Goal: Task Accomplishment & Management: Use online tool/utility

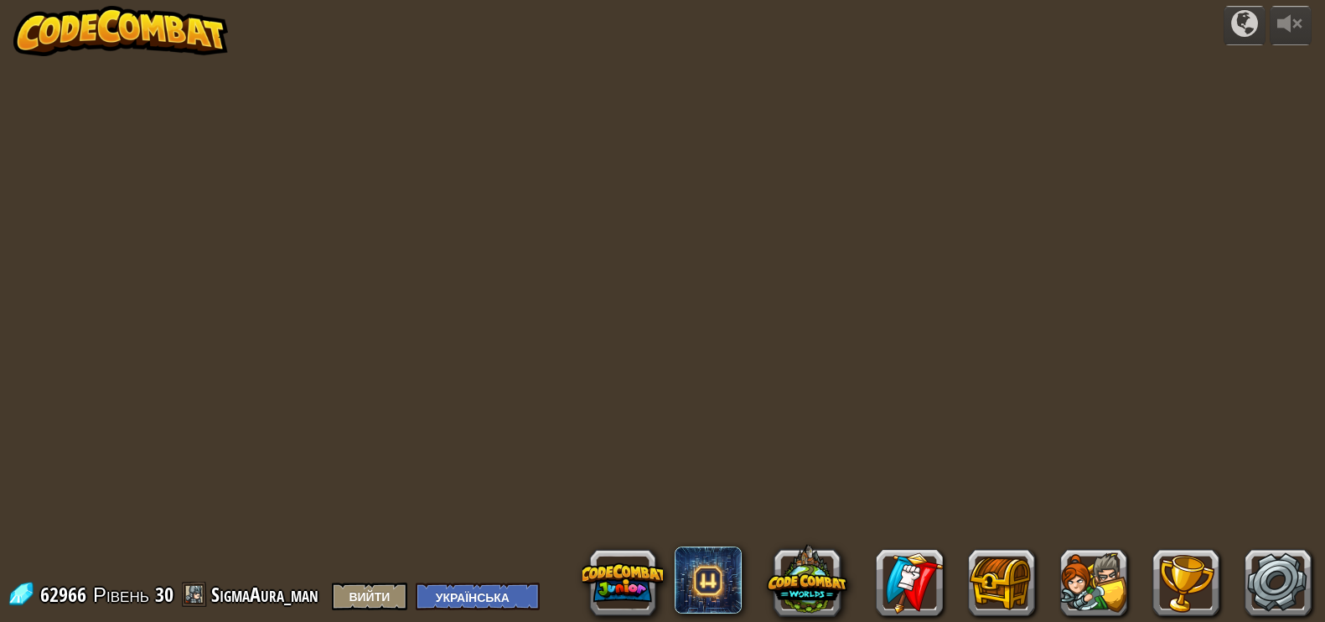
select select "uk"
click at [165, 44] on img at bounding box center [120, 31] width 215 height 50
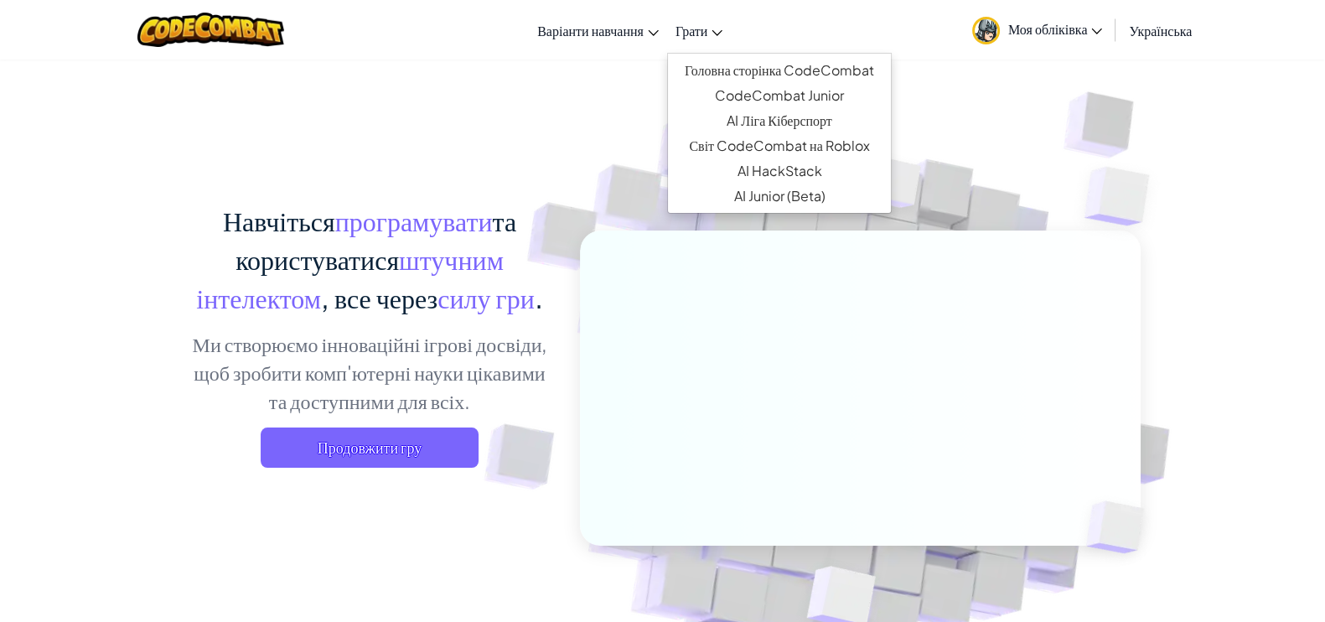
click at [700, 44] on link "Грати" at bounding box center [699, 30] width 64 height 45
click at [706, 92] on link "CodeCombat Junior" at bounding box center [779, 95] width 223 height 25
select select "uk"
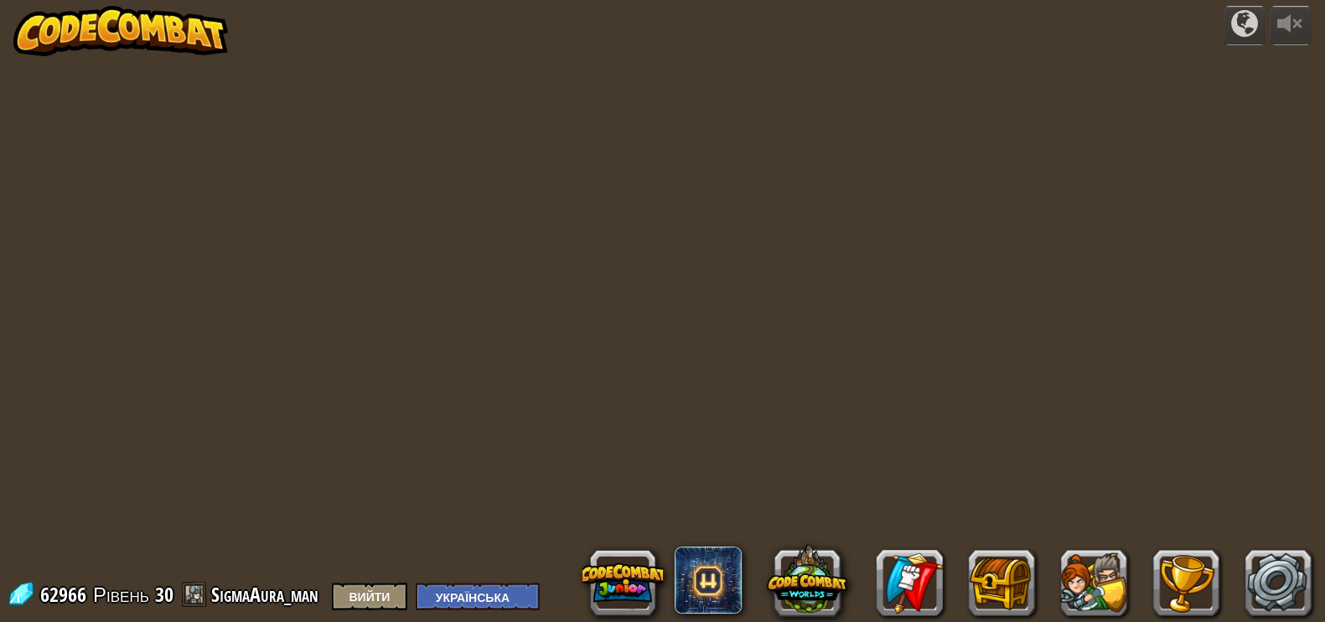
select select "uk"
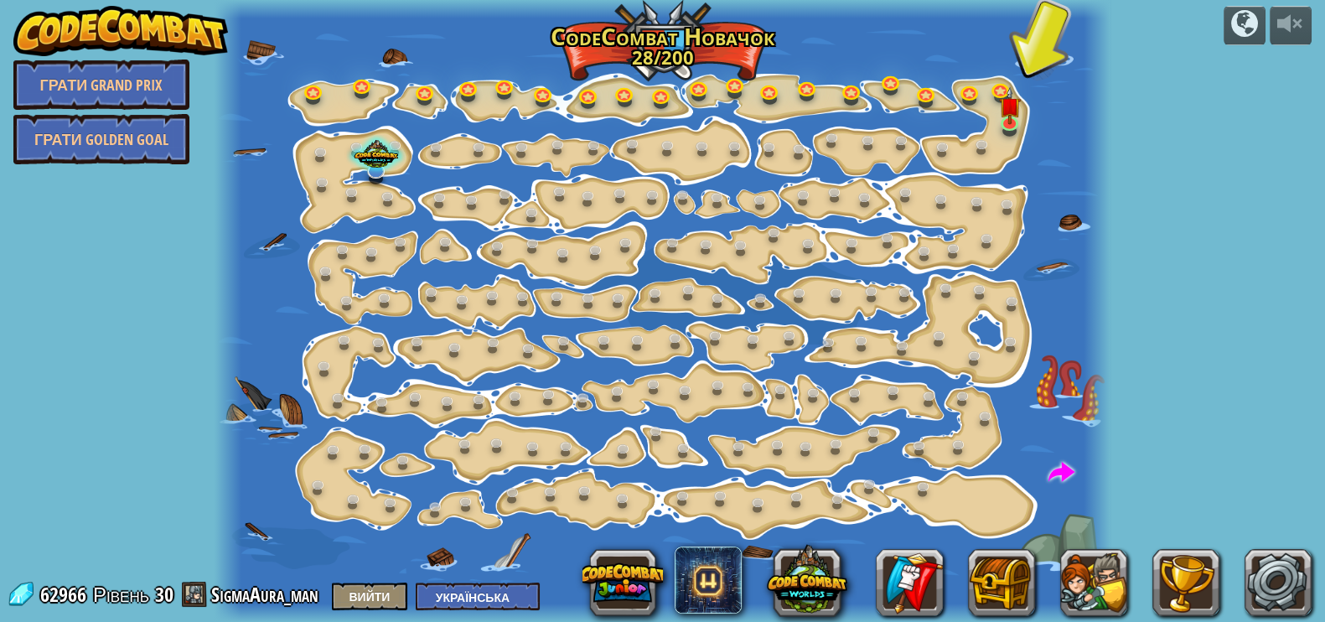
click at [174, 16] on img at bounding box center [120, 31] width 215 height 50
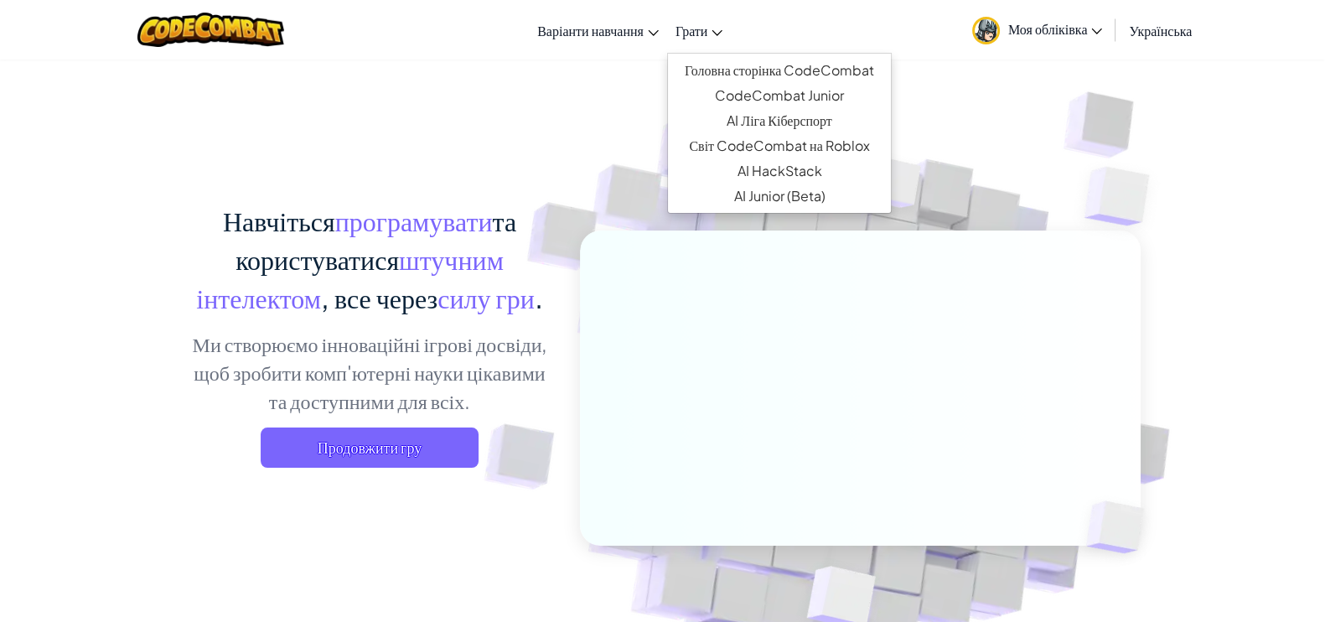
click at [710, 28] on link "Грати" at bounding box center [699, 30] width 64 height 45
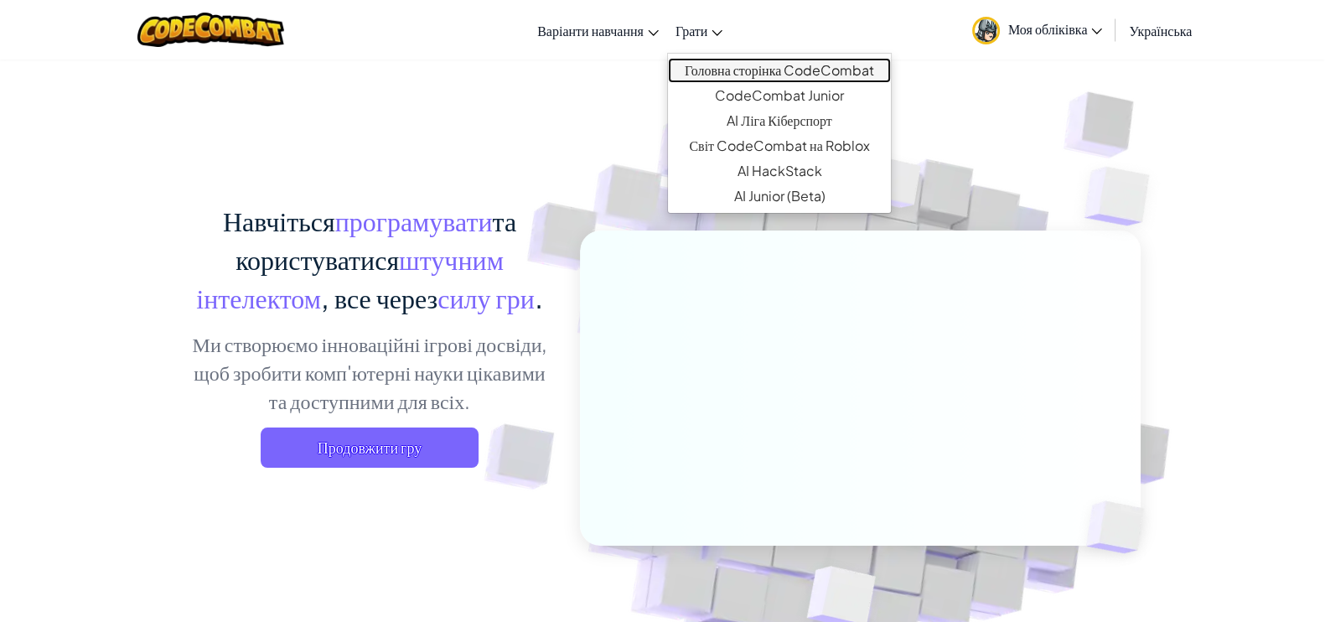
click at [721, 80] on link "Головна сторінка CodeCombat" at bounding box center [779, 70] width 223 height 25
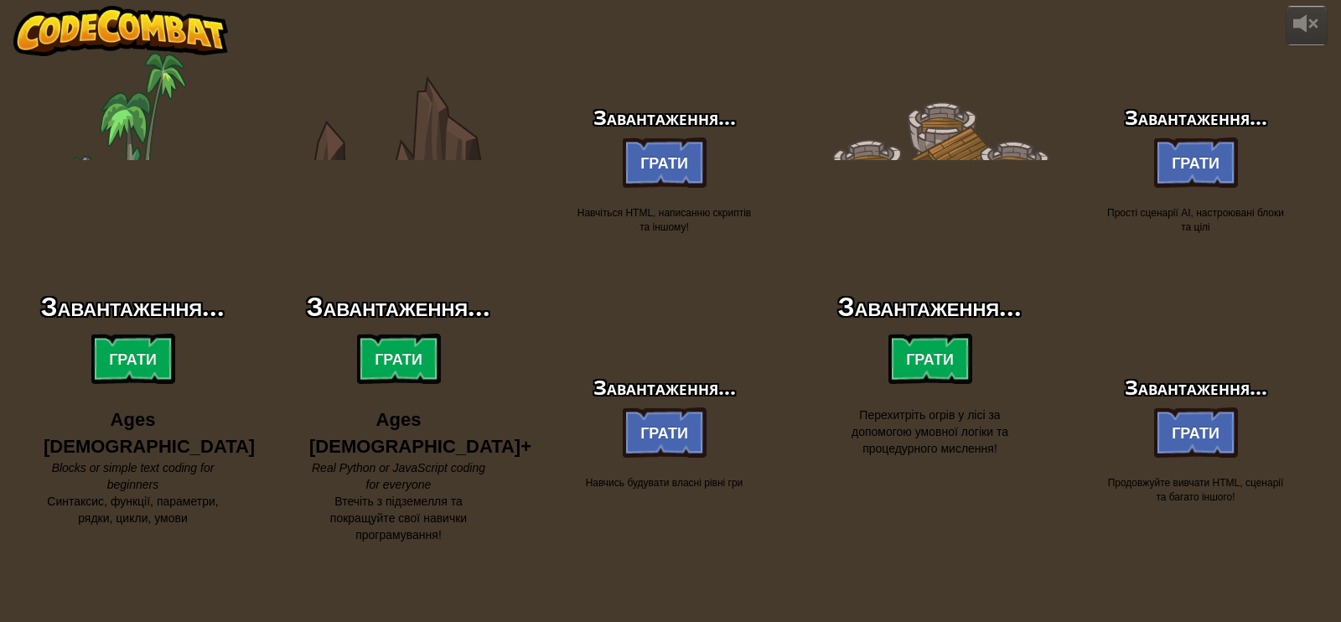
select select "uk"
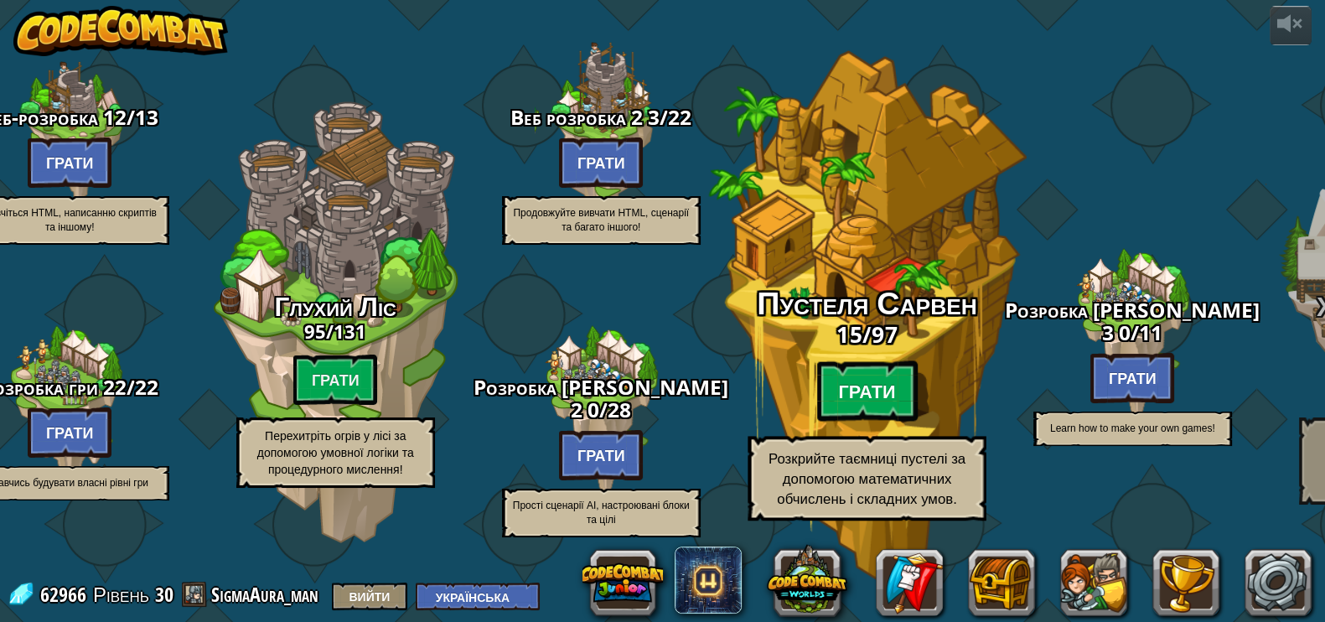
click at [845, 394] on btn "Грати" at bounding box center [866, 391] width 101 height 60
select select "uk"
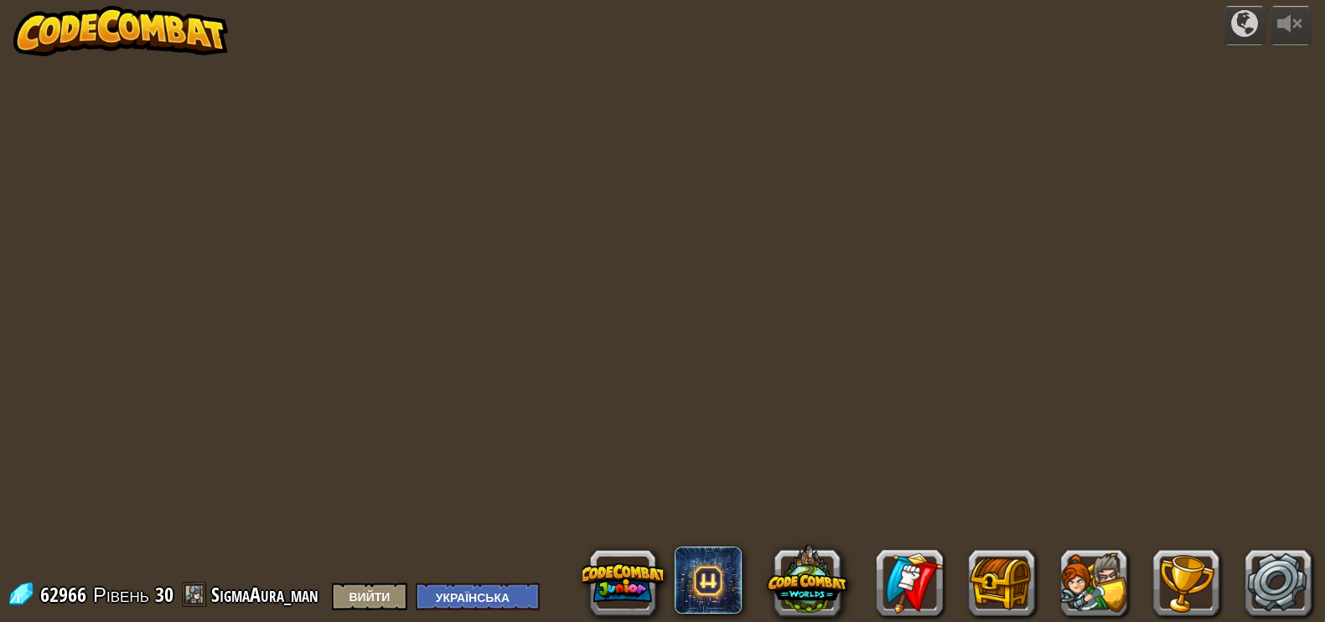
select select "uk"
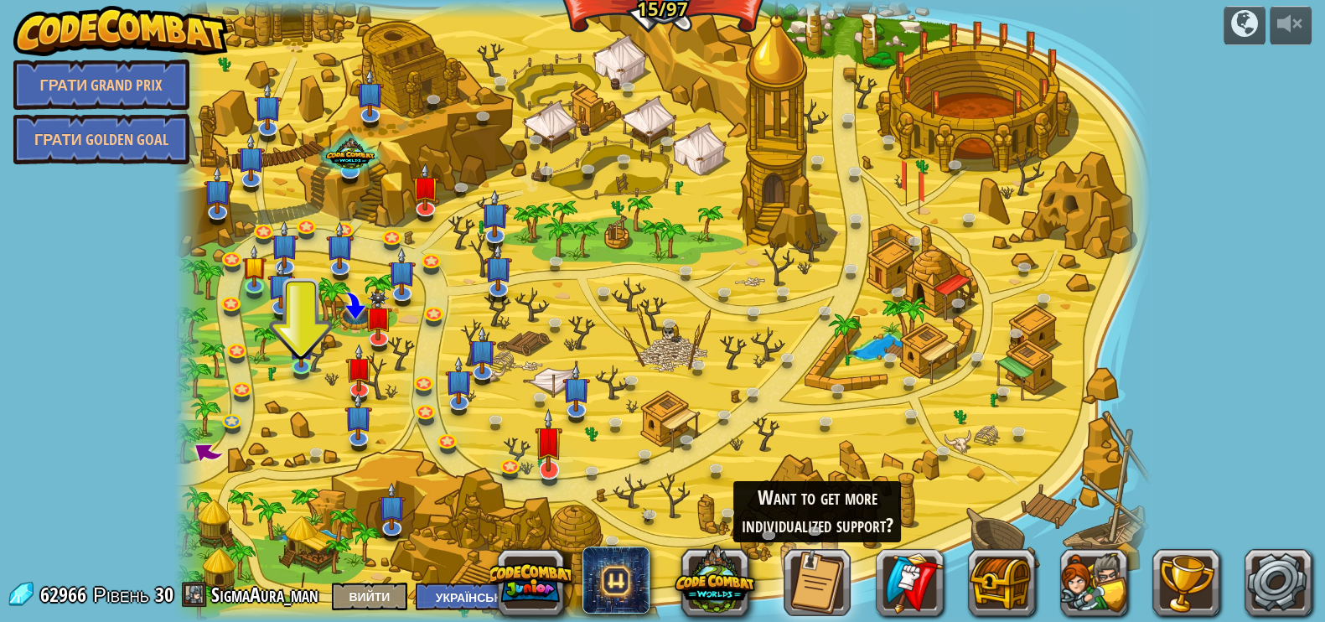
click at [539, 464] on img at bounding box center [549, 439] width 28 height 63
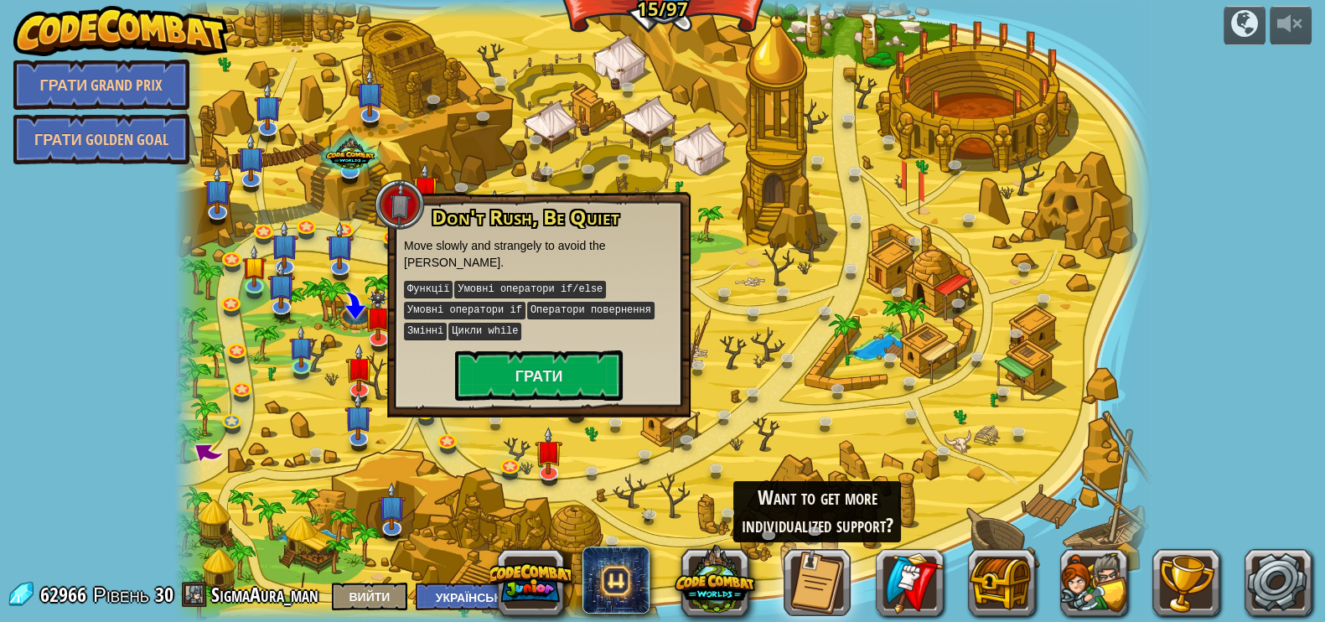
click at [547, 336] on p "Функції Умовні оператори if/else Умовні оператори if Оператори повернення [PERS…" at bounding box center [539, 310] width 270 height 63
click at [541, 375] on button "Грати" at bounding box center [539, 375] width 168 height 50
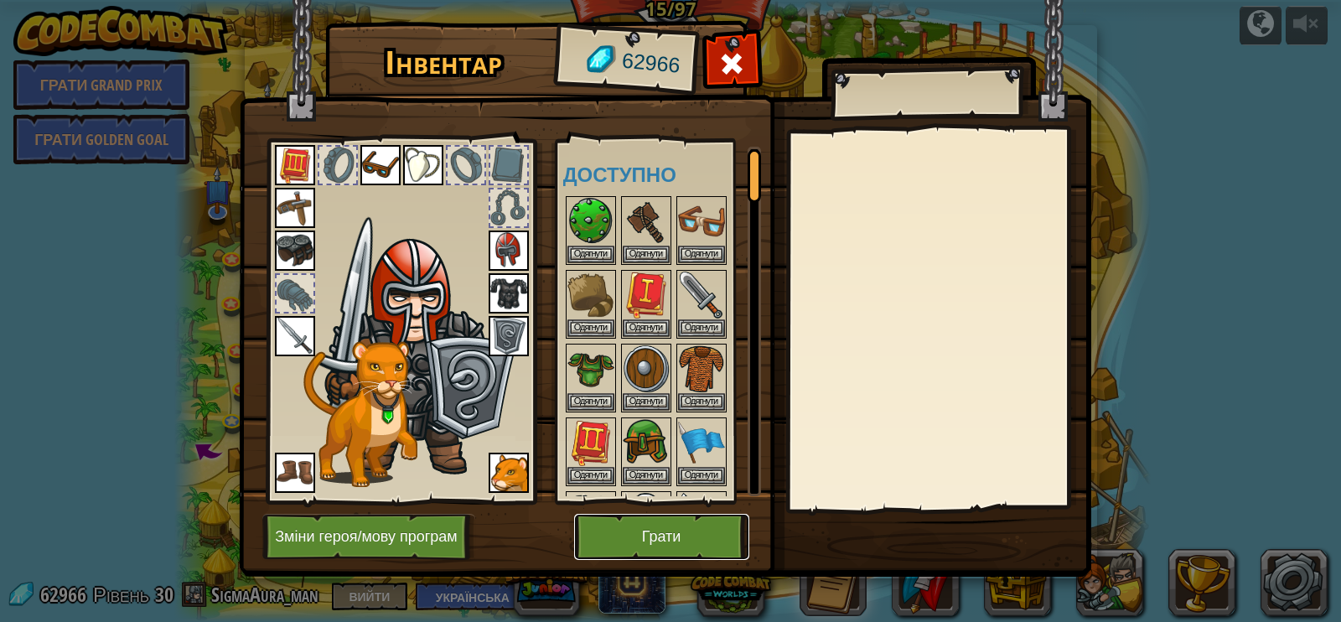
click at [642, 542] on button "Грати" at bounding box center [661, 537] width 175 height 46
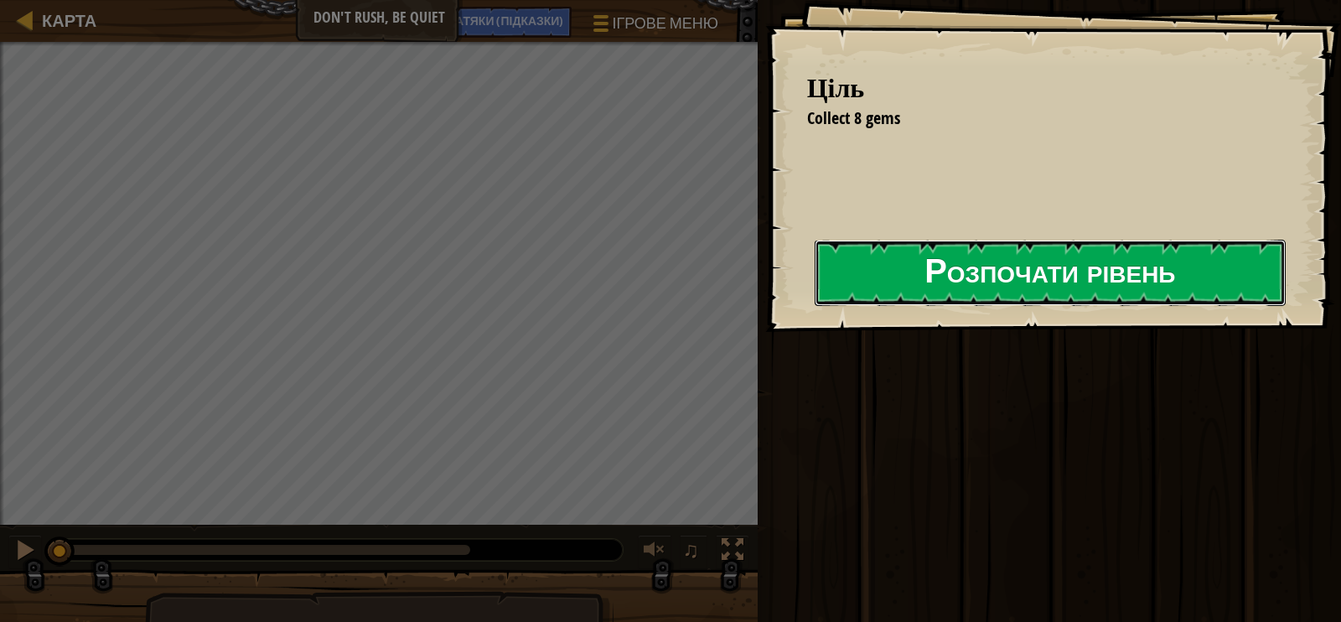
drag, startPoint x: 750, startPoint y: 281, endPoint x: 759, endPoint y: 277, distance: 10.1
click at [815, 280] on button "Розпочати рівень" at bounding box center [1050, 273] width 471 height 66
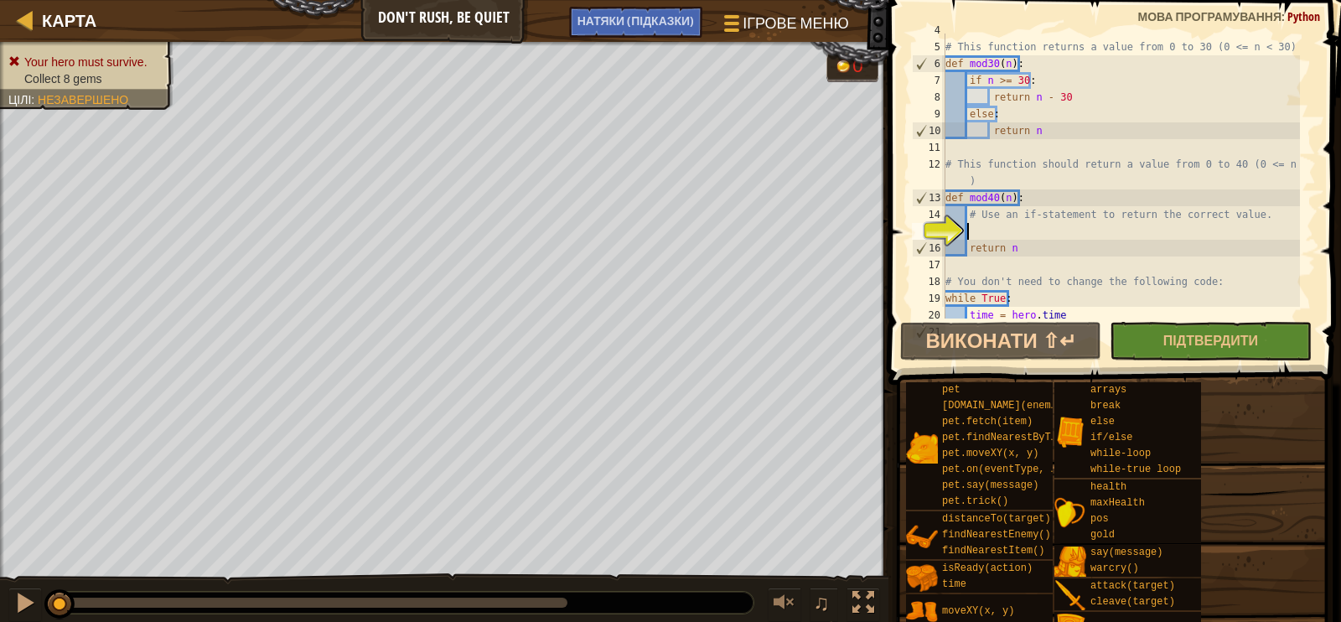
scroll to position [62, 0]
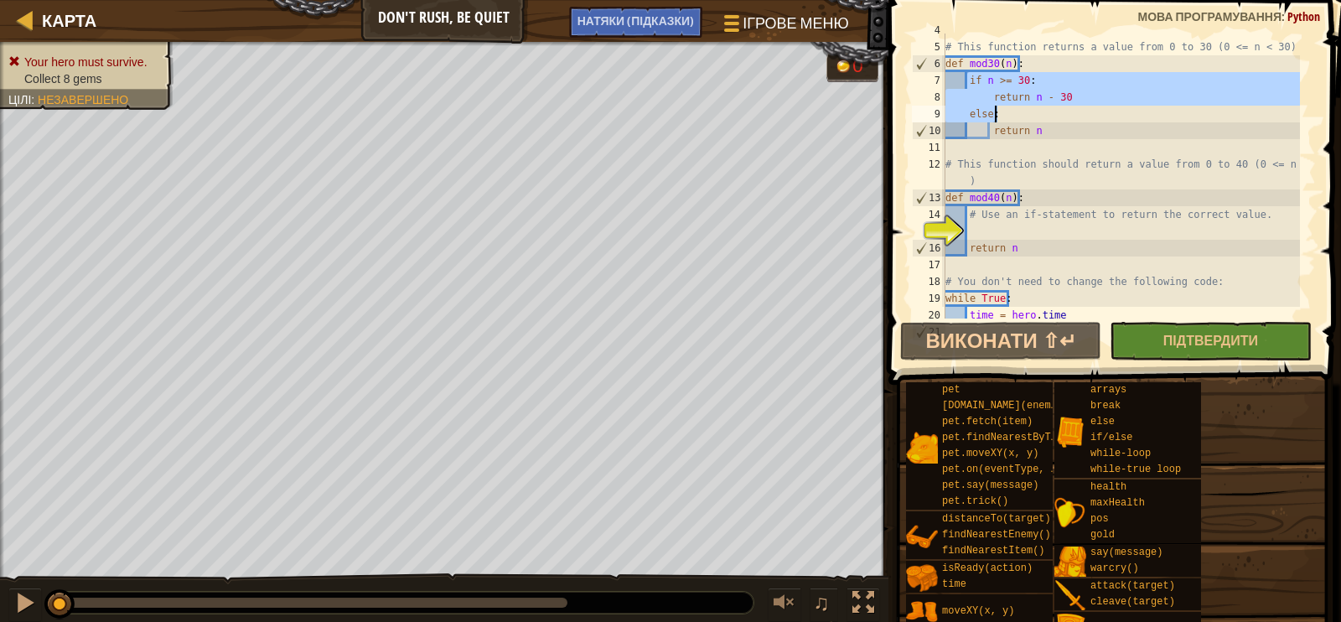
drag, startPoint x: 967, startPoint y: 77, endPoint x: 1054, endPoint y: 113, distance: 94.3
click at [1054, 113] on div "# This function returns a value from 0 to 30 (0 <= n < 30) def mod30 ( n ) : if…" at bounding box center [1121, 181] width 358 height 319
type textarea "return n - 30 else:"
click at [980, 239] on div "# This function returns a value from 0 to 30 (0 <= n < 30) def mod30 ( n ) : if…" at bounding box center [1121, 181] width 358 height 319
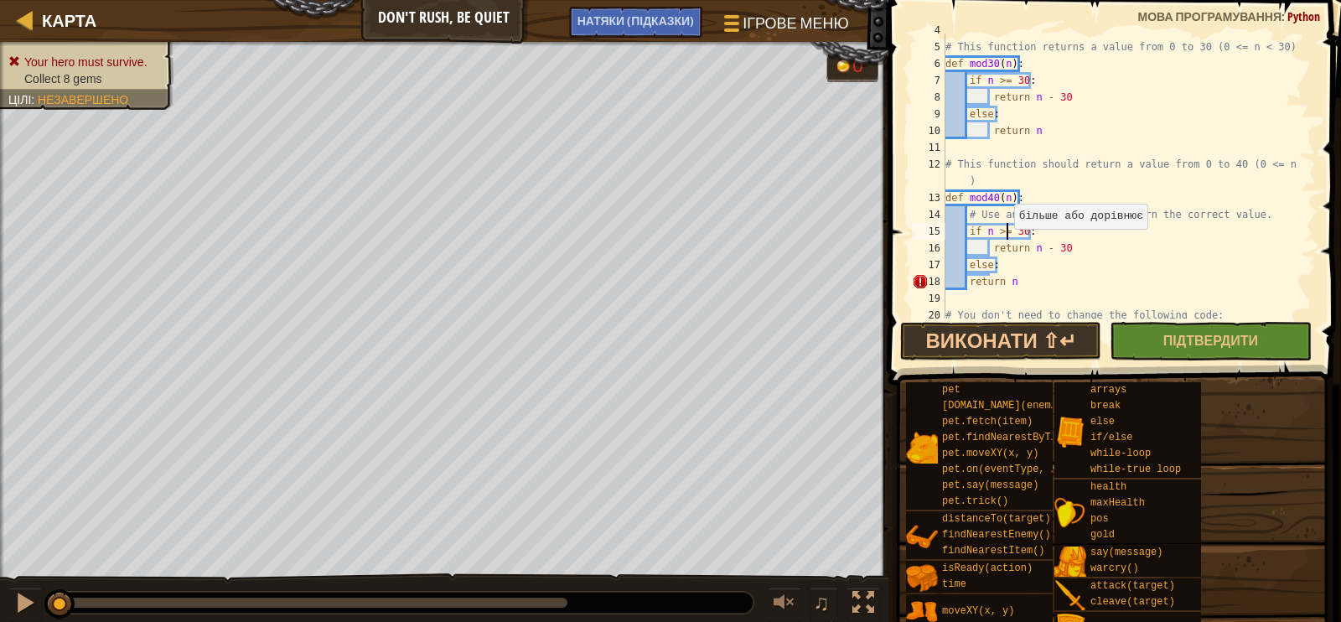
drag, startPoint x: 1006, startPoint y: 233, endPoint x: 1169, endPoint y: 119, distance: 199.3
click at [1169, 119] on div "# This function returns a value from 0 to 30 (0 <= n < 30) def mod30 ( n ) : if…" at bounding box center [1121, 181] width 358 height 319
click at [968, 284] on div "# This function returns a value from 0 to 30 (0 <= n < 30) def mod30 ( n ) : if…" at bounding box center [1121, 181] width 358 height 319
click at [1061, 246] on div "# This function returns a value from 0 to 30 (0 <= n < 30) def mod30 ( n ) : if…" at bounding box center [1121, 181] width 358 height 319
click at [1021, 228] on div "# This function returns a value from 0 to 30 (0 <= n < 30) def mod30 ( n ) : if…" at bounding box center [1121, 181] width 358 height 319
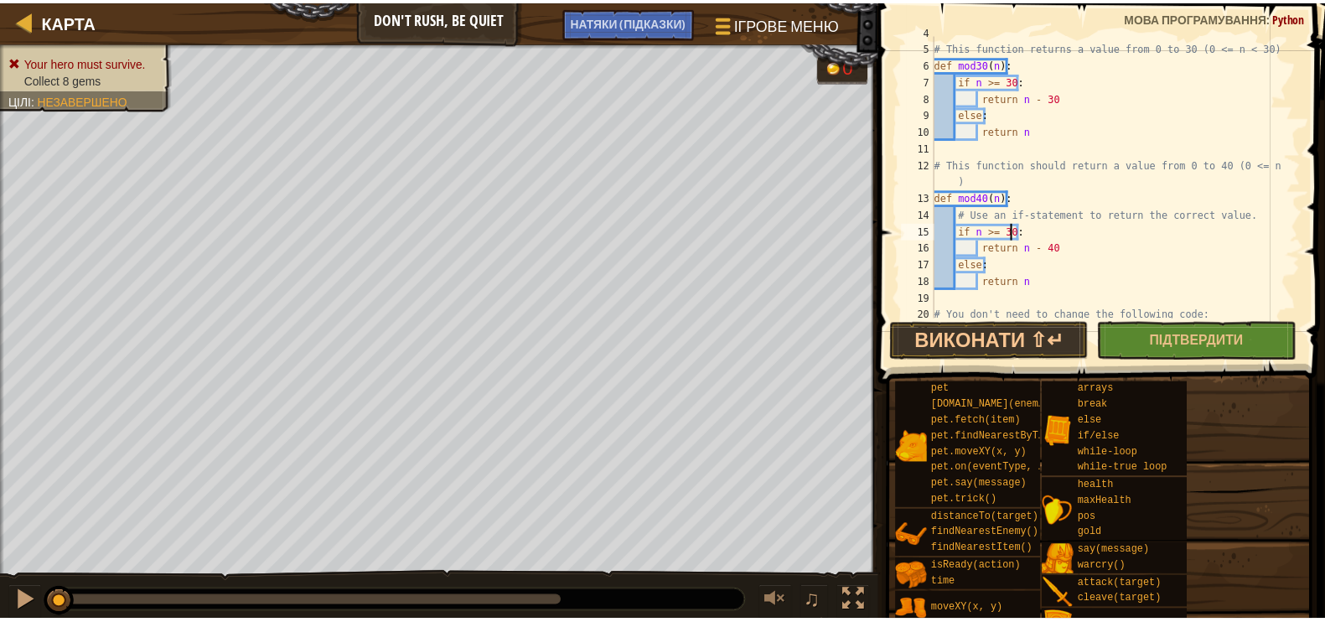
scroll to position [8, 5]
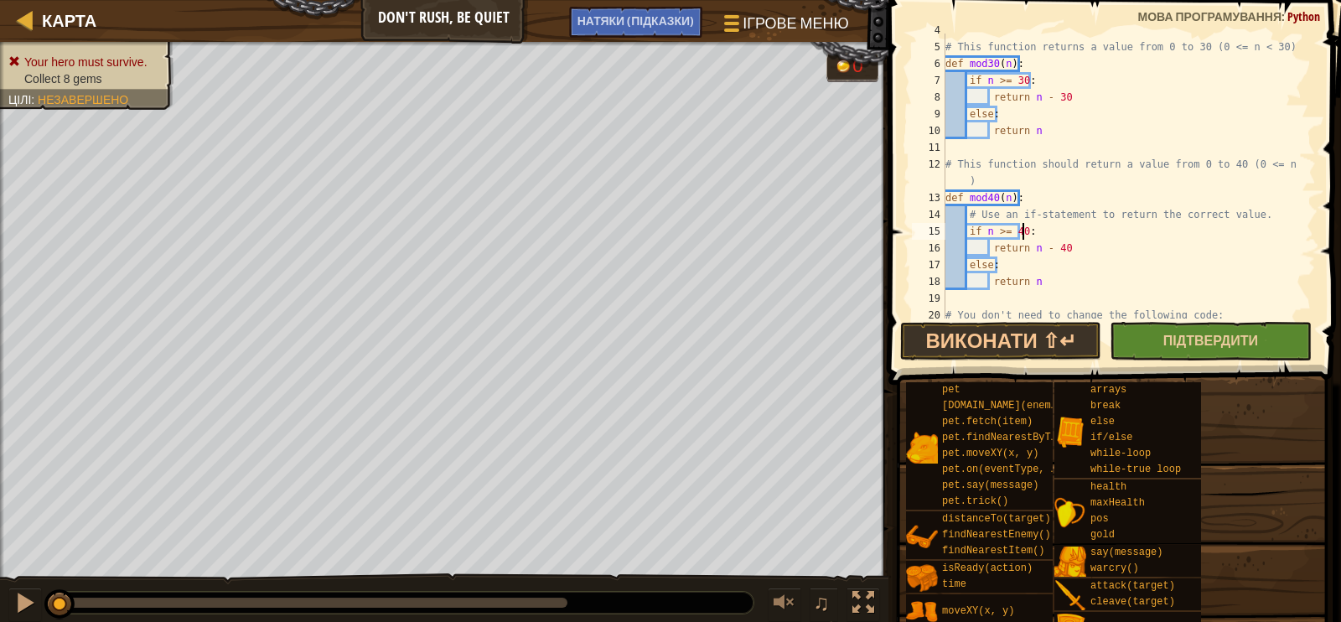
type textarea "if n >= 40:"
click at [1159, 339] on button "Підтвердити" at bounding box center [1210, 341] width 201 height 39
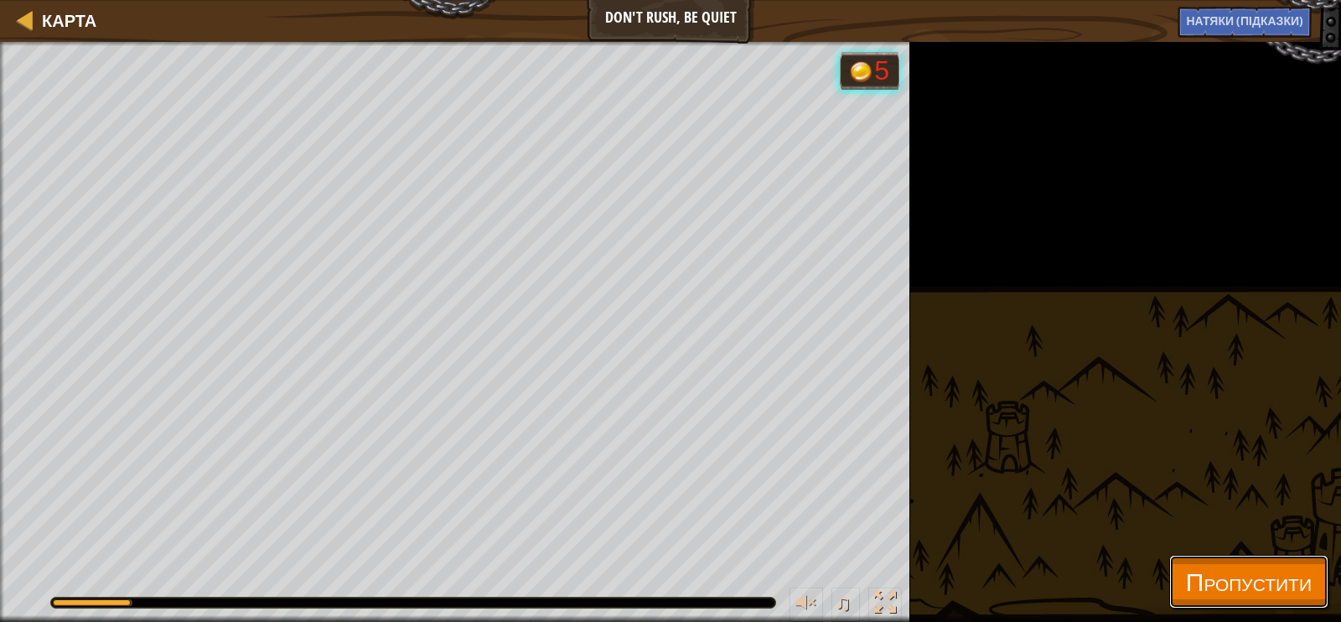
click at [1226, 597] on span "Пропустити" at bounding box center [1249, 581] width 126 height 34
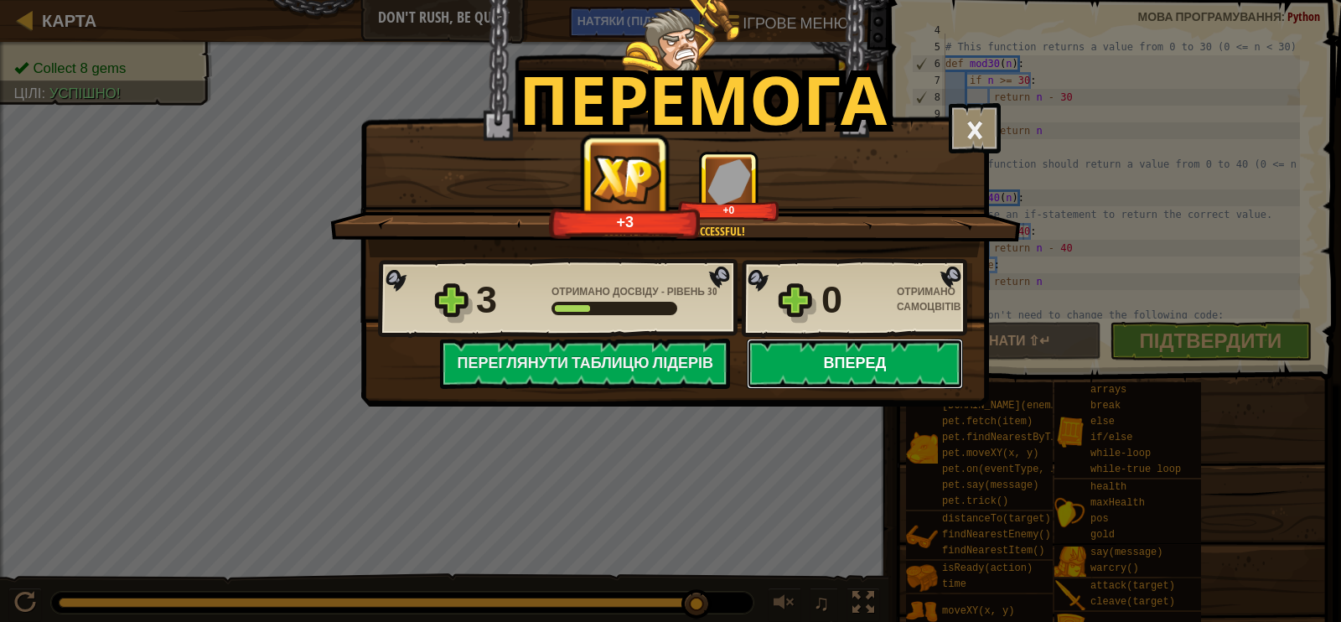
click at [837, 380] on button "Вперед" at bounding box center [855, 364] width 216 height 50
select select "uk"
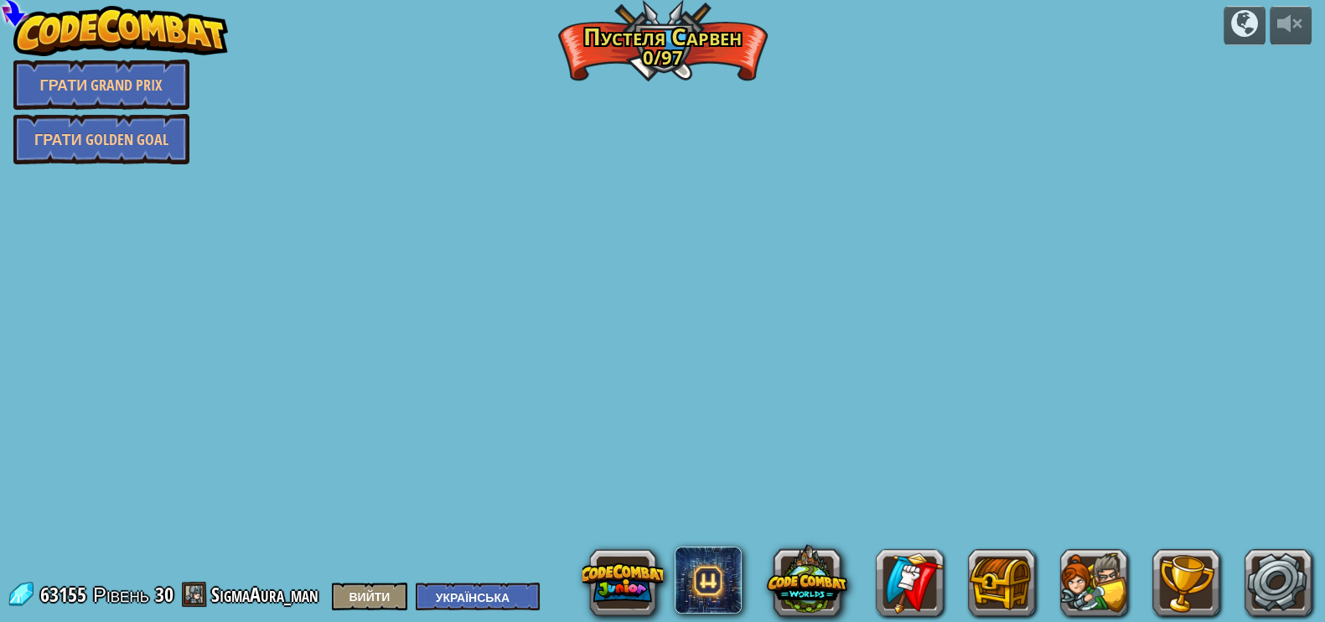
select select "uk"
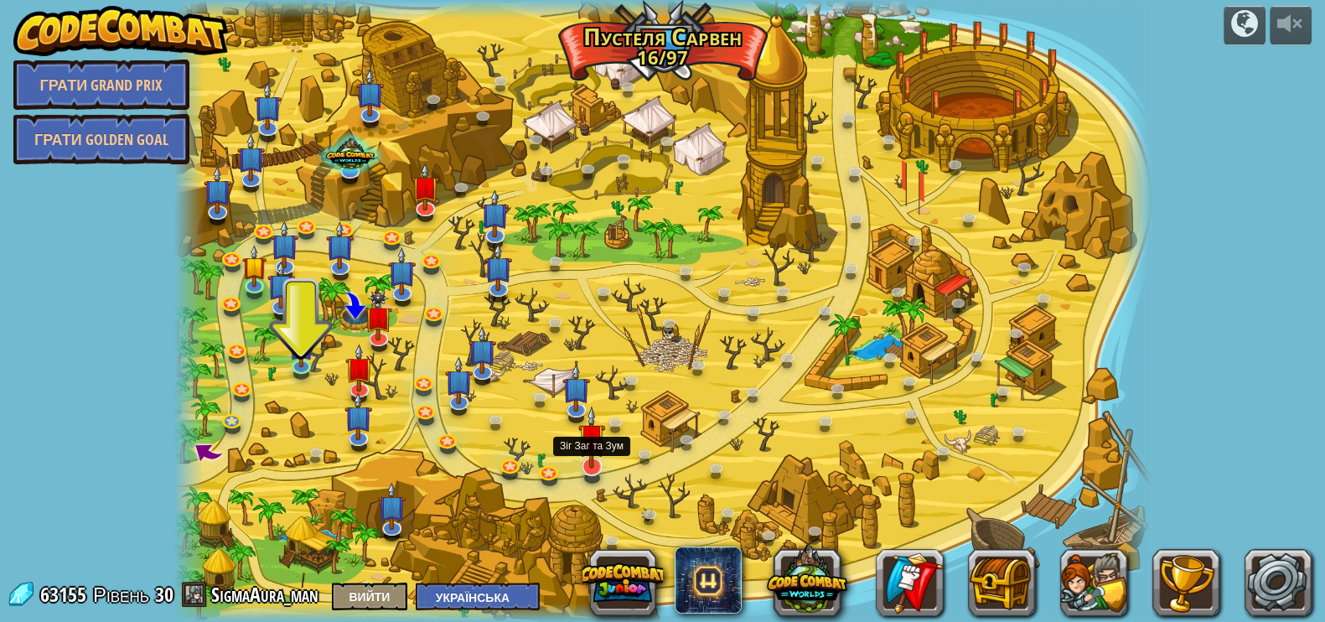
click at [598, 451] on img at bounding box center [592, 437] width 28 height 63
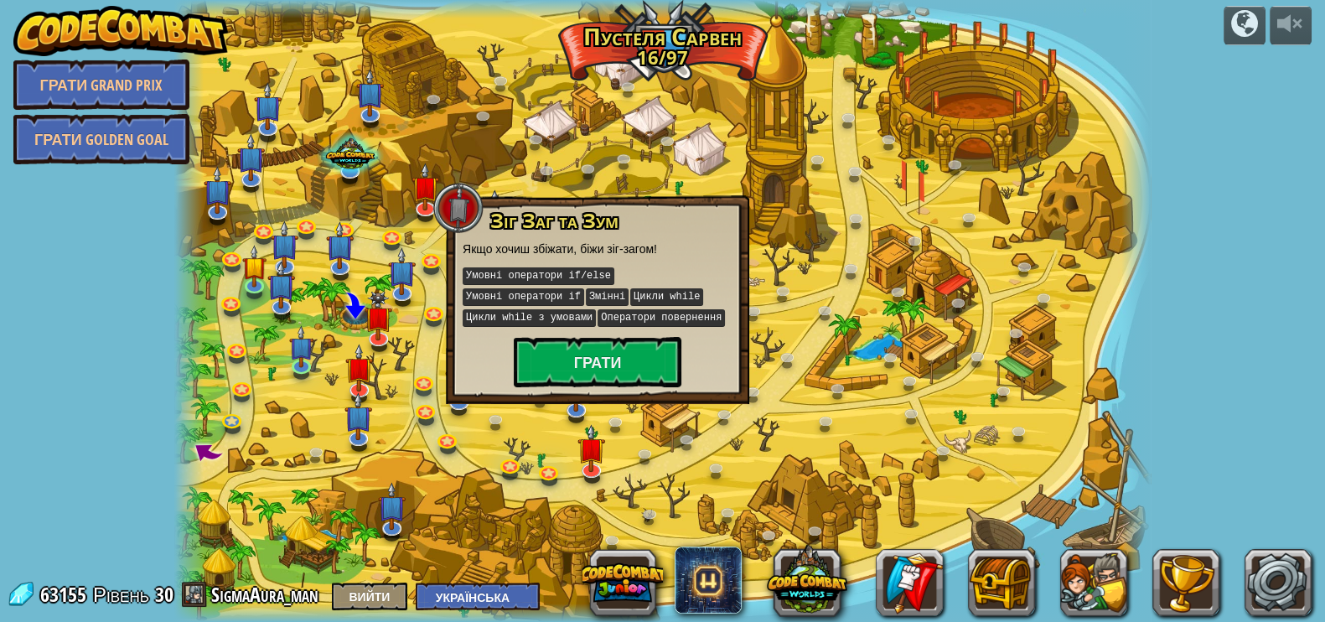
click at [701, 429] on div at bounding box center [662, 311] width 977 height 622
